Goal: Information Seeking & Learning: Learn about a topic

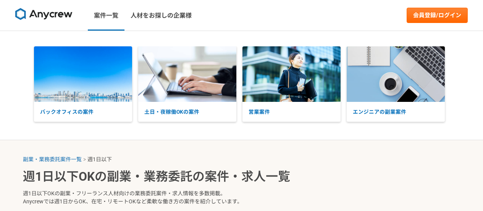
select select "1"
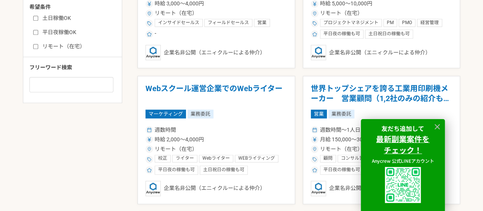
scroll to position [420, 0]
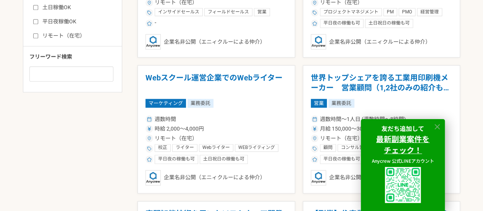
click at [434, 124] on icon at bounding box center [437, 126] width 9 height 9
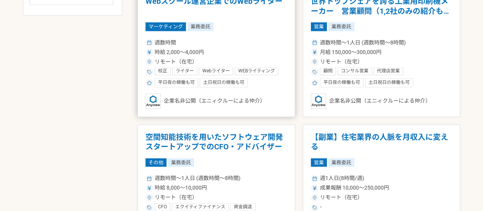
scroll to position [458, 0]
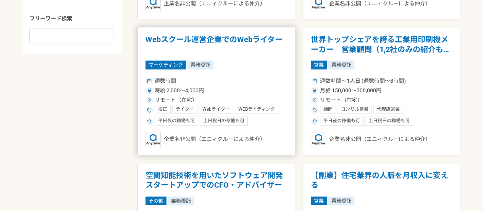
click at [247, 51] on h1 "Webスクール運営企業でのWebライター" at bounding box center [217, 44] width 142 height 19
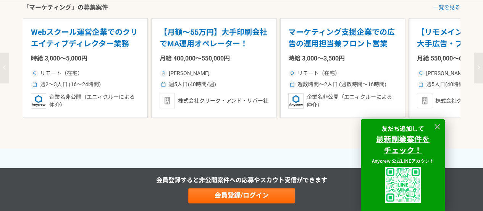
scroll to position [1031, 0]
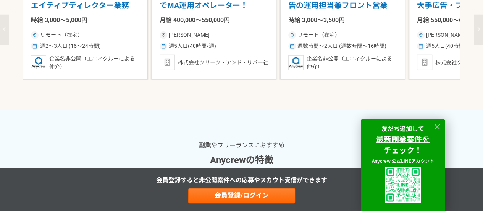
click at [329, 50] on div "リモート（在宅） 週数時間〜2人日 (週数時間〜16時間)" at bounding box center [342, 39] width 109 height 21
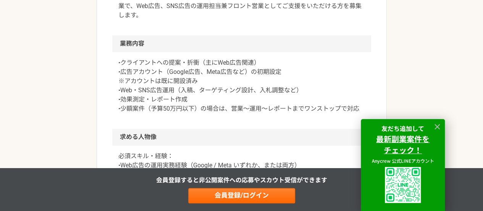
scroll to position [306, 0]
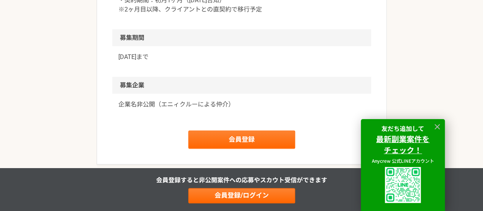
scroll to position [840, 0]
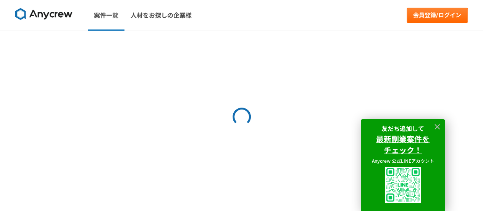
select select "1"
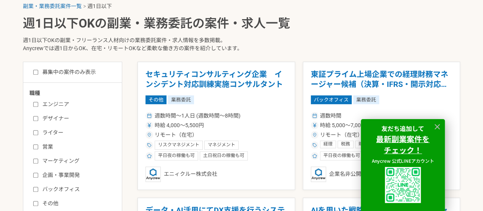
scroll to position [191, 0]
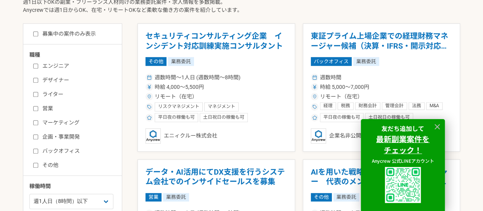
click at [54, 90] on label "ライター" at bounding box center [77, 94] width 88 height 8
click at [38, 92] on input "ライター" at bounding box center [35, 94] width 5 height 5
checkbox input "true"
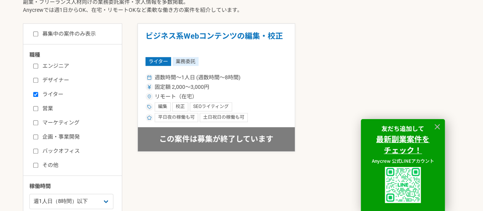
click at [55, 124] on label "マーケティング" at bounding box center [77, 122] width 88 height 8
click at [38, 124] on input "マーケティング" at bounding box center [35, 122] width 5 height 5
checkbox input "true"
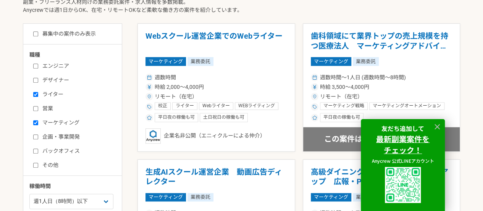
click at [53, 140] on div "エンジニア デザイナー ライター 営業 マーケティング 企画・事業開発 バックオフィス その他" at bounding box center [75, 114] width 92 height 109
click at [35, 150] on input "バックオフィス" at bounding box center [35, 150] width 5 height 5
checkbox input "true"
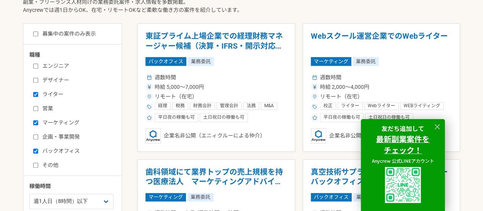
click at [36, 134] on input "企画・事業開発" at bounding box center [35, 136] width 5 height 5
checkbox input "true"
click at [41, 164] on label "その他" at bounding box center [77, 165] width 88 height 8
click at [38, 164] on input "その他" at bounding box center [35, 164] width 5 height 5
checkbox input "true"
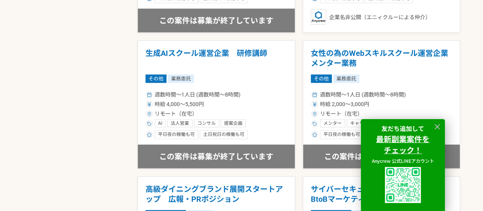
scroll to position [726, 0]
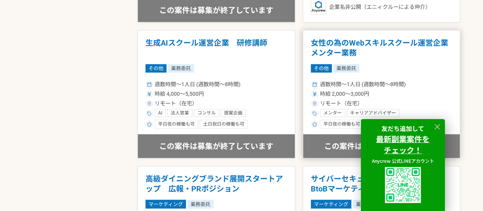
click at [311, 45] on h1 "女性の為のWebスキルスクール運営企業　メンター業務" at bounding box center [382, 47] width 142 height 19
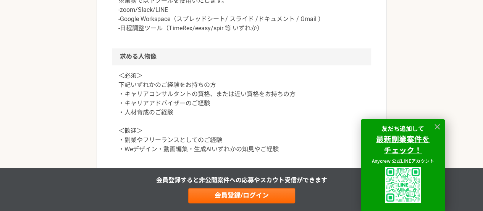
scroll to position [611, 0]
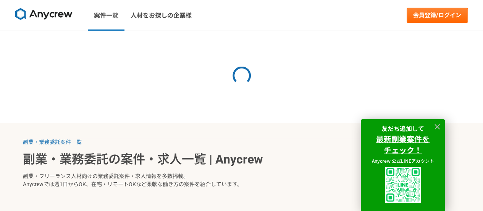
select select "1"
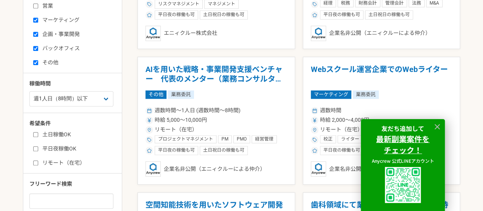
scroll to position [344, 0]
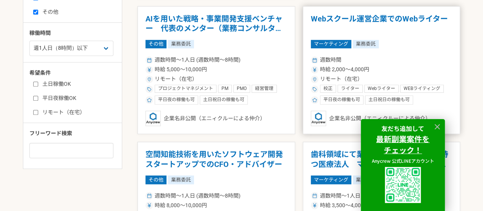
click at [328, 19] on h1 "Webスクール運営企業でのWebライター" at bounding box center [382, 23] width 142 height 19
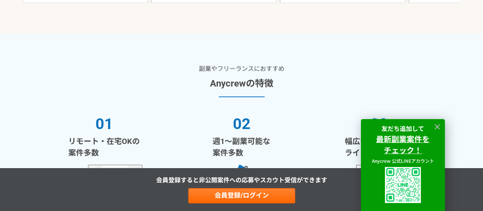
scroll to position [1031, 0]
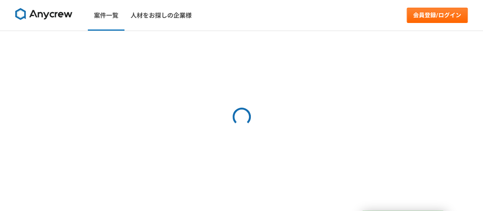
select select "1"
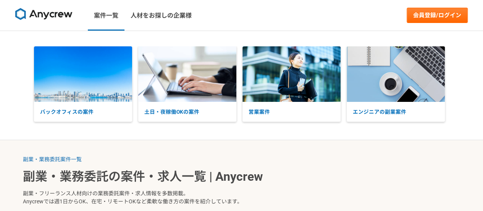
scroll to position [191, 0]
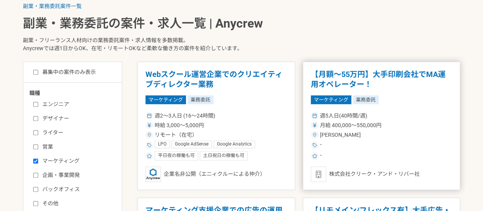
scroll to position [191, 0]
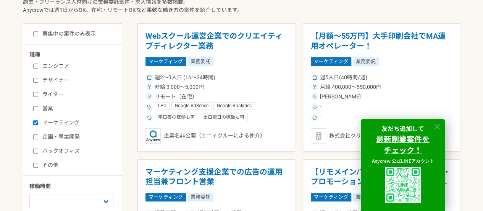
click at [436, 127] on icon at bounding box center [437, 126] width 5 height 5
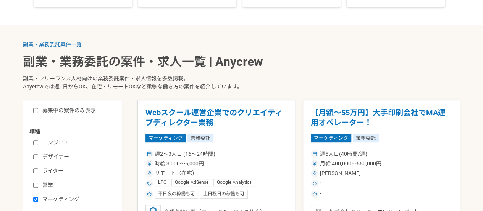
scroll to position [0, 0]
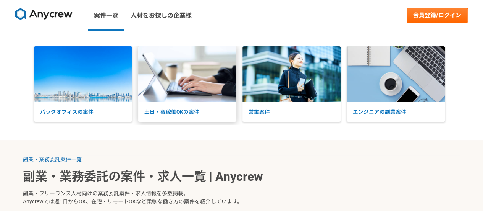
click at [214, 113] on p "土日・夜稼働OKの案件" at bounding box center [187, 112] width 98 height 20
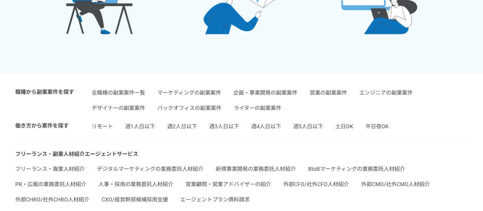
scroll to position [1867, 0]
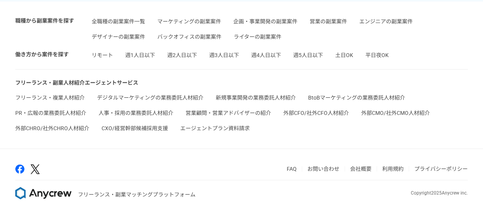
click at [356, 168] on link "会社概要" at bounding box center [360, 168] width 21 height 6
click at [366, 165] on link "会社概要" at bounding box center [360, 168] width 21 height 6
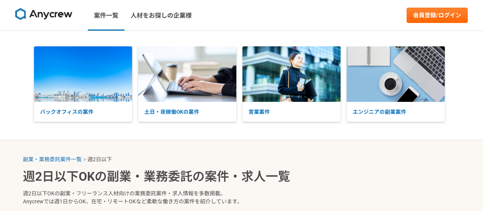
select select "2"
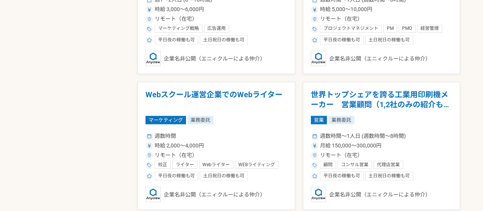
scroll to position [688, 0]
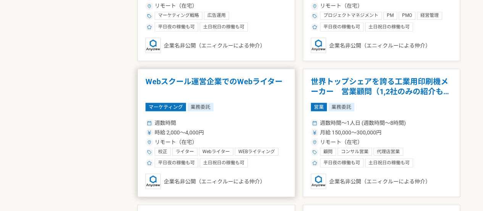
click at [261, 89] on h1 "Webスクール運営企業でのWebライター" at bounding box center [217, 85] width 142 height 19
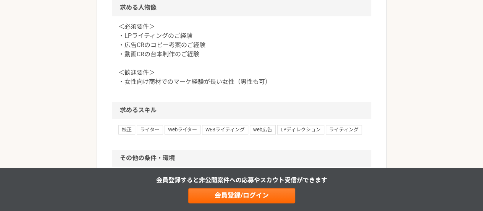
scroll to position [535, 0]
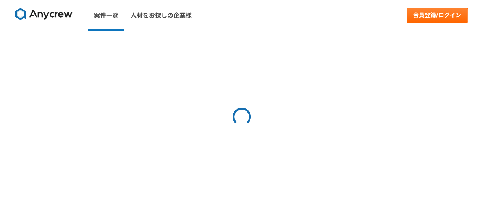
select select "2"
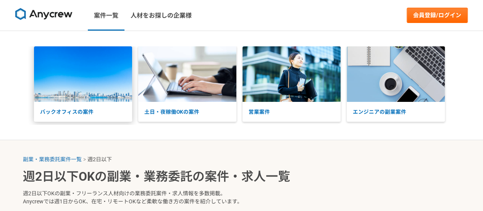
click at [77, 107] on p "バックオフィスの案件" at bounding box center [83, 112] width 98 height 20
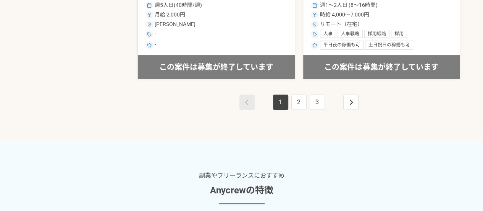
scroll to position [1490, 0]
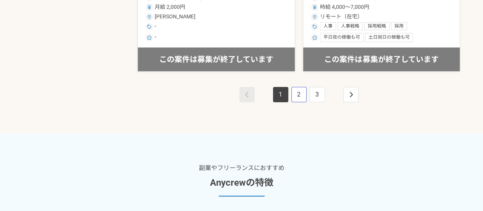
click at [303, 87] on link "2" at bounding box center [298, 94] width 15 height 15
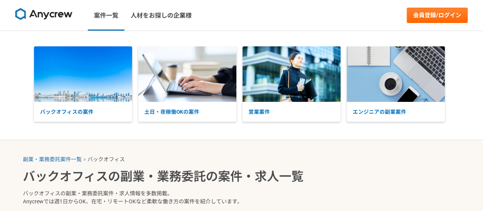
click at [64, 13] on img at bounding box center [43, 14] width 57 height 12
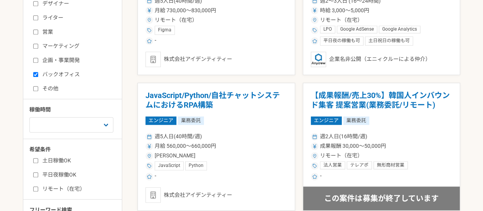
scroll to position [306, 0]
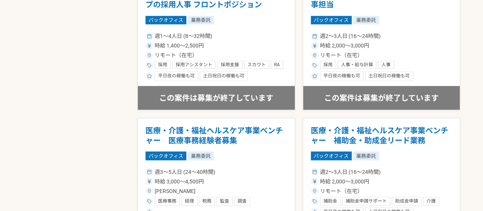
scroll to position [1867, 0]
